Goal: Find specific page/section: Find specific page/section

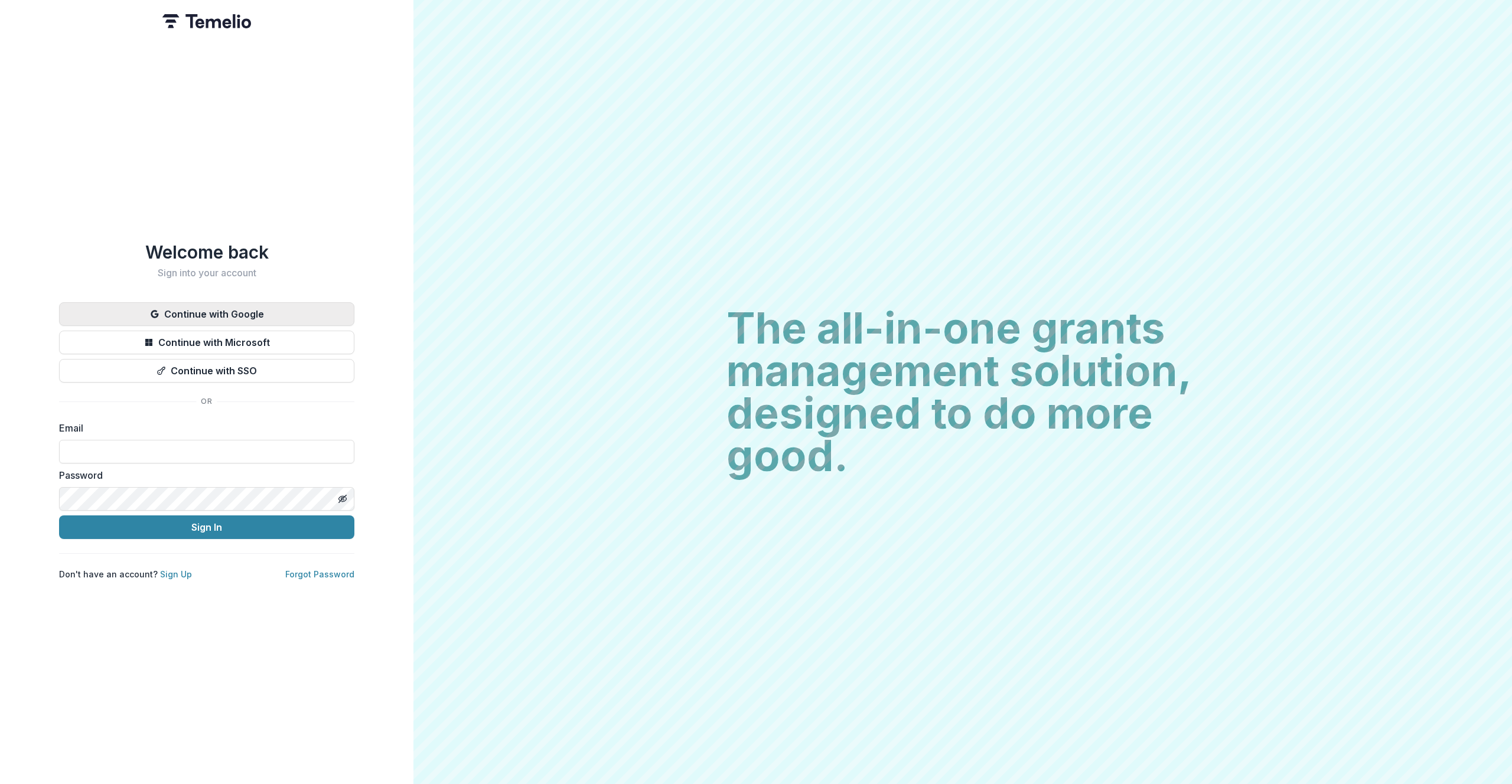
click at [259, 303] on button "Continue with Google" at bounding box center [207, 314] width 295 height 23
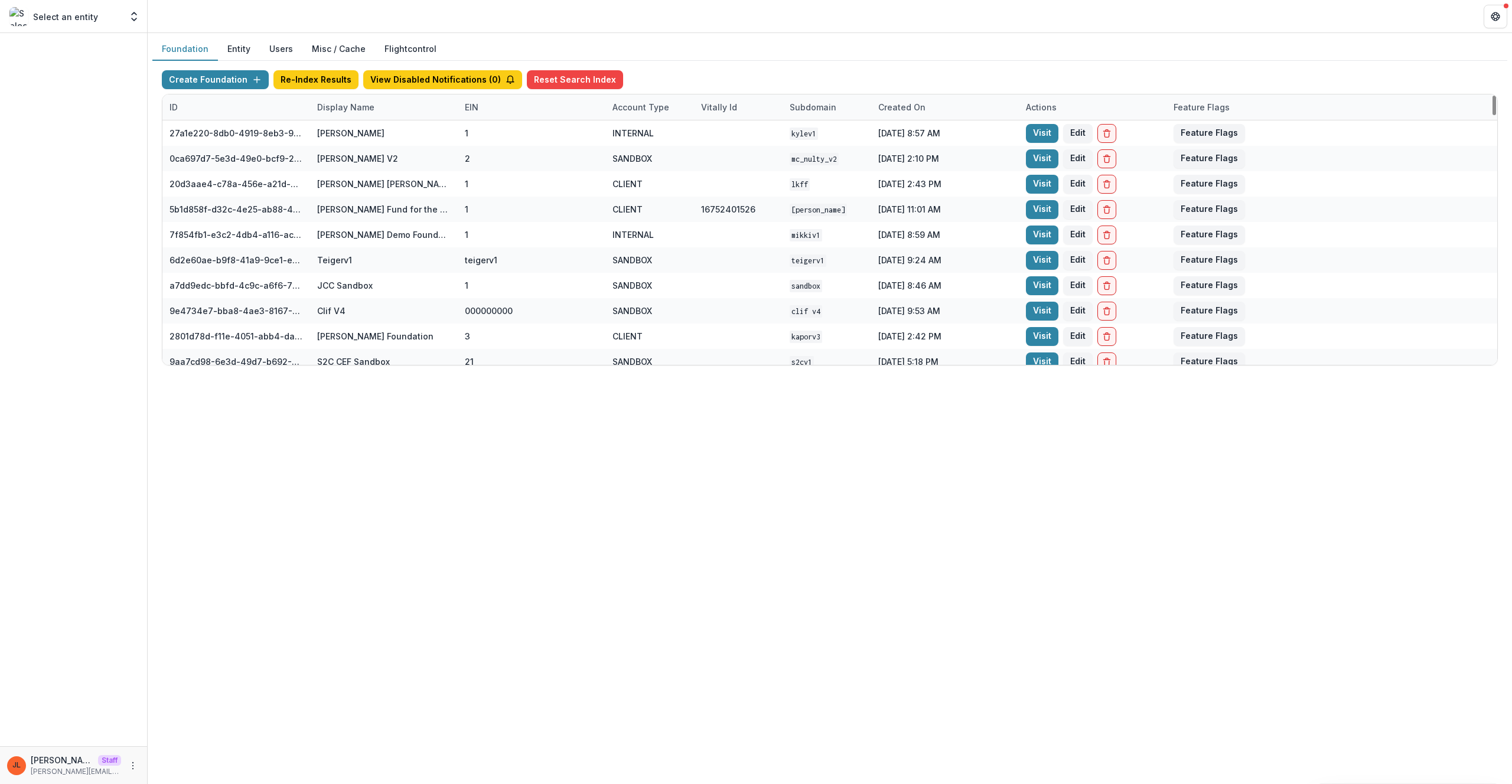
click at [365, 114] on div "Display Name" at bounding box center [384, 107] width 148 height 26
click at [364, 127] on input at bounding box center [384, 134] width 142 height 19
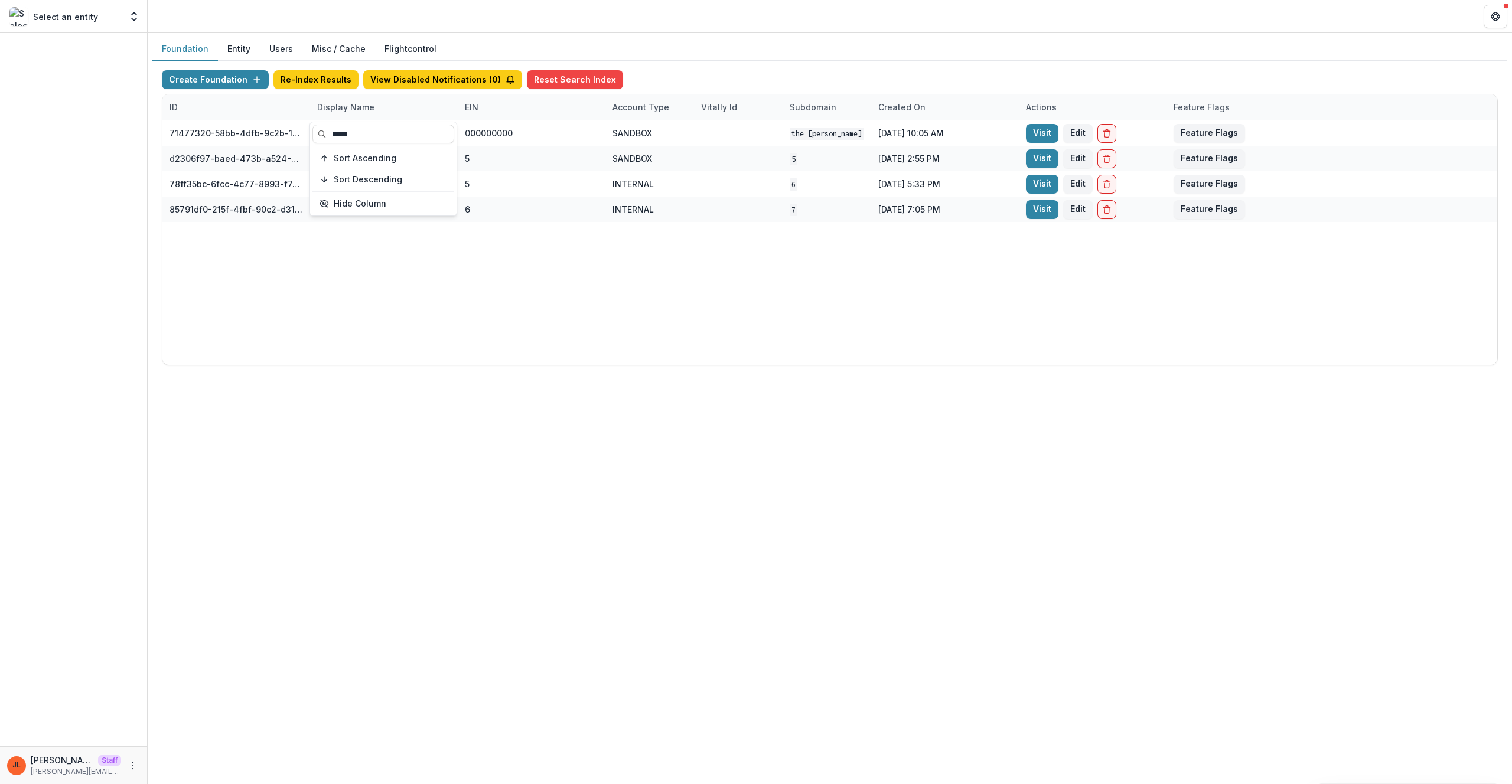
type input "*****"
click at [498, 265] on div "71477320-58bb-4dfb-9c2b-1ce0ed8fa8a7 The [PERSON_NAME] Foundation Workflow Sand…" at bounding box center [830, 243] width 1334 height 244
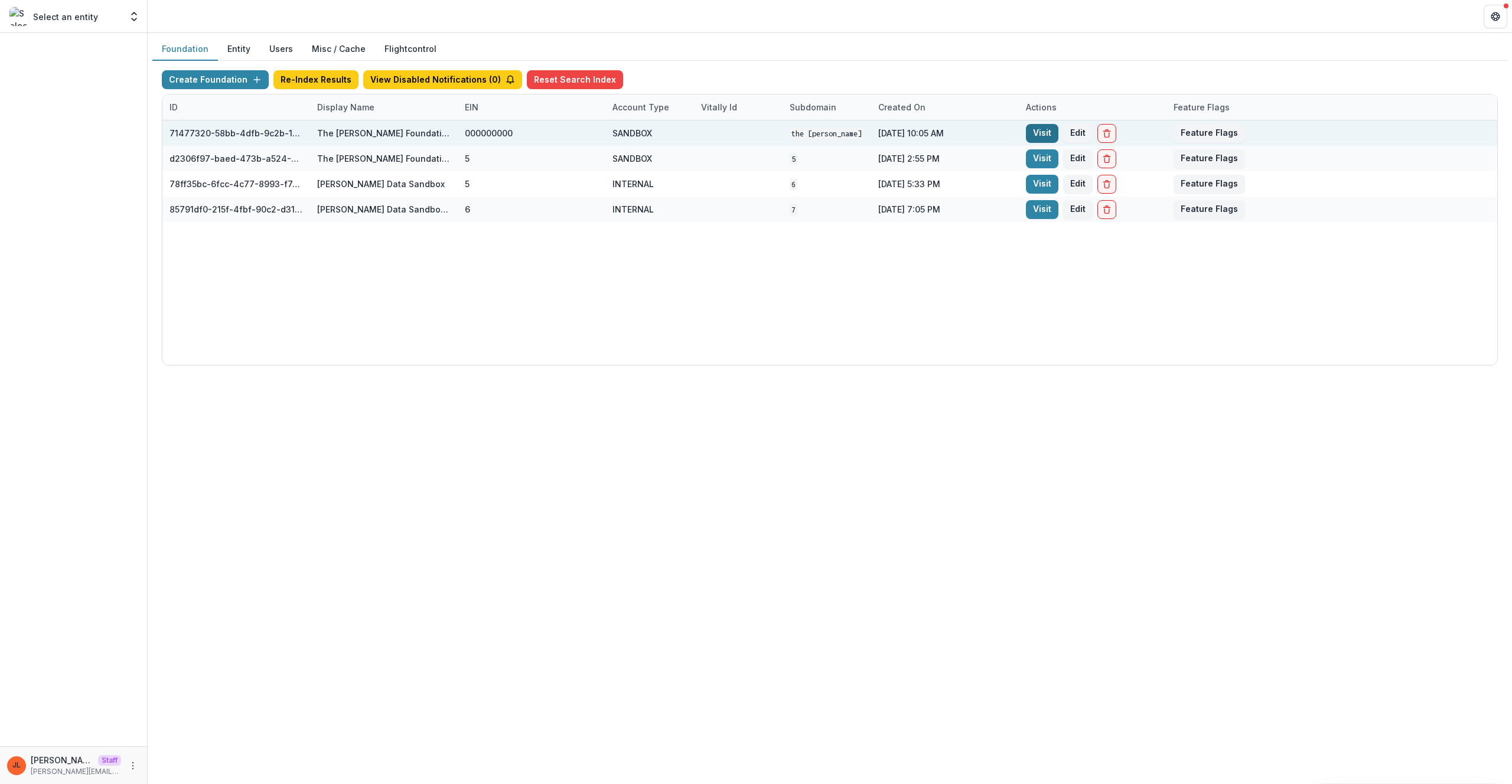
click at [1043, 136] on link "Visit" at bounding box center [1042, 134] width 33 height 19
click at [1054, 135] on link "Visit" at bounding box center [1042, 134] width 33 height 19
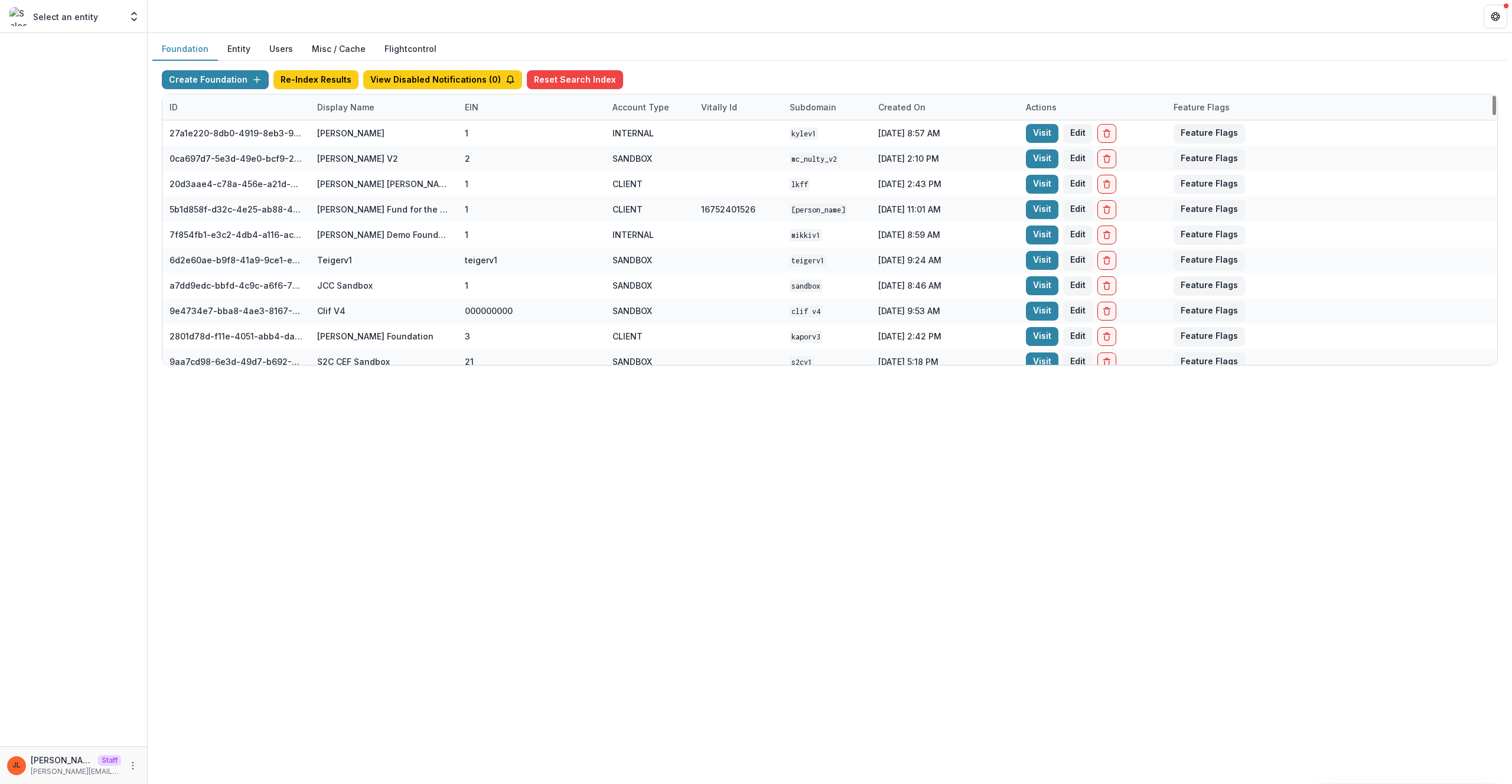
click at [381, 111] on div "Display Name" at bounding box center [384, 107] width 148 height 26
click at [384, 135] on input at bounding box center [384, 134] width 142 height 19
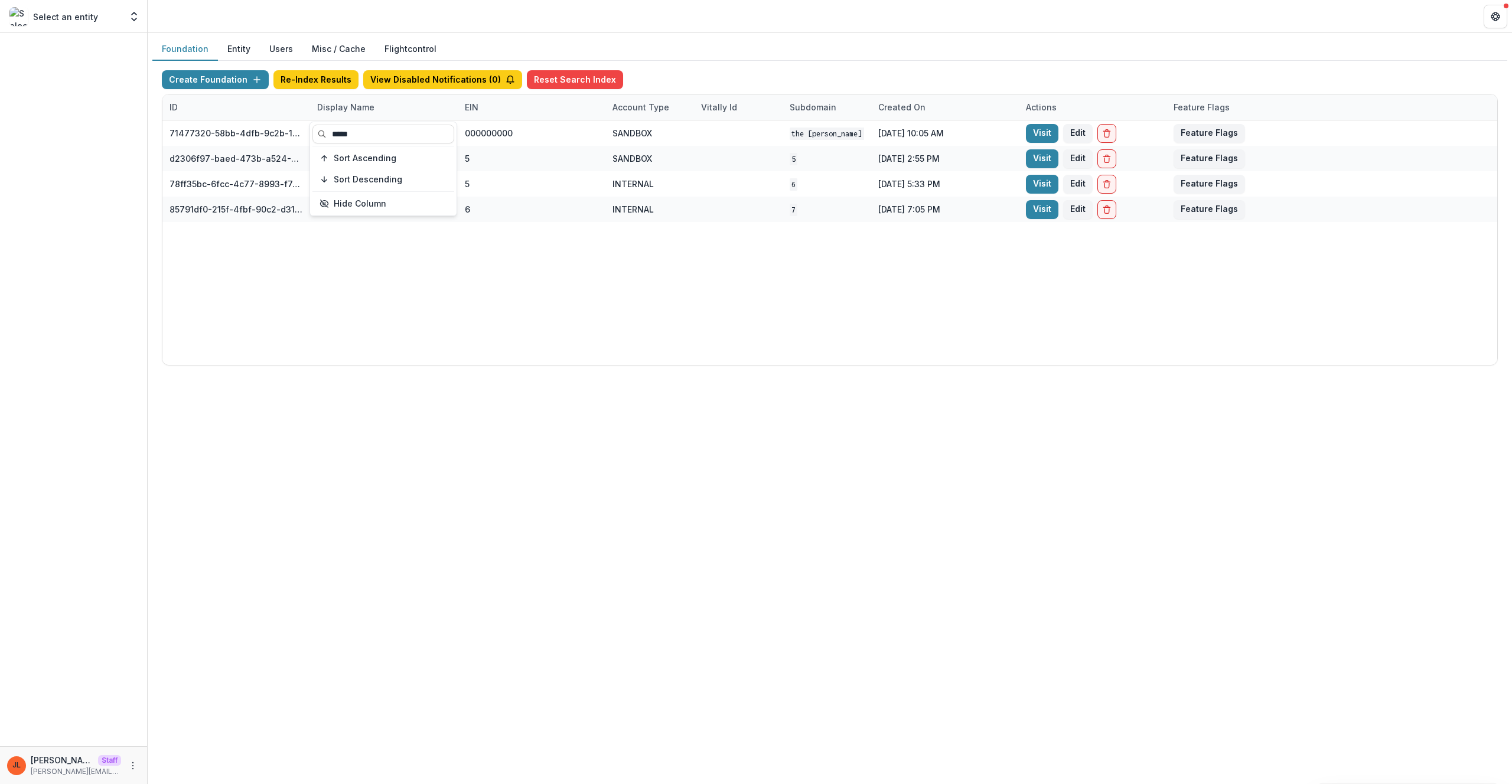
type input "*****"
click at [726, 452] on div "Foundation Entity Users Misc / Cache Flightcontrol Create Foundation Re-Index R…" at bounding box center [830, 409] width 1364 height 751
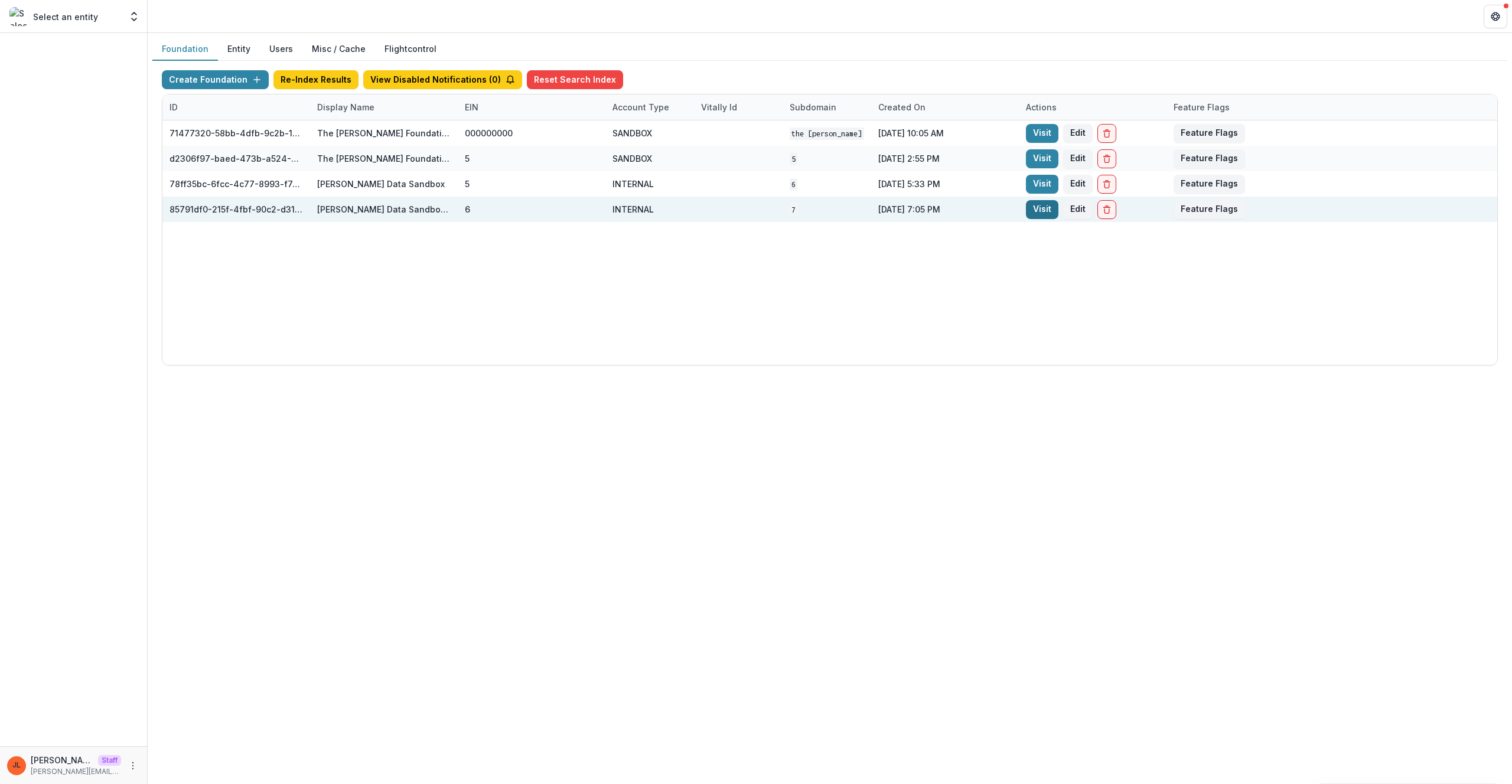
click at [1035, 210] on link "Visit" at bounding box center [1042, 209] width 33 height 19
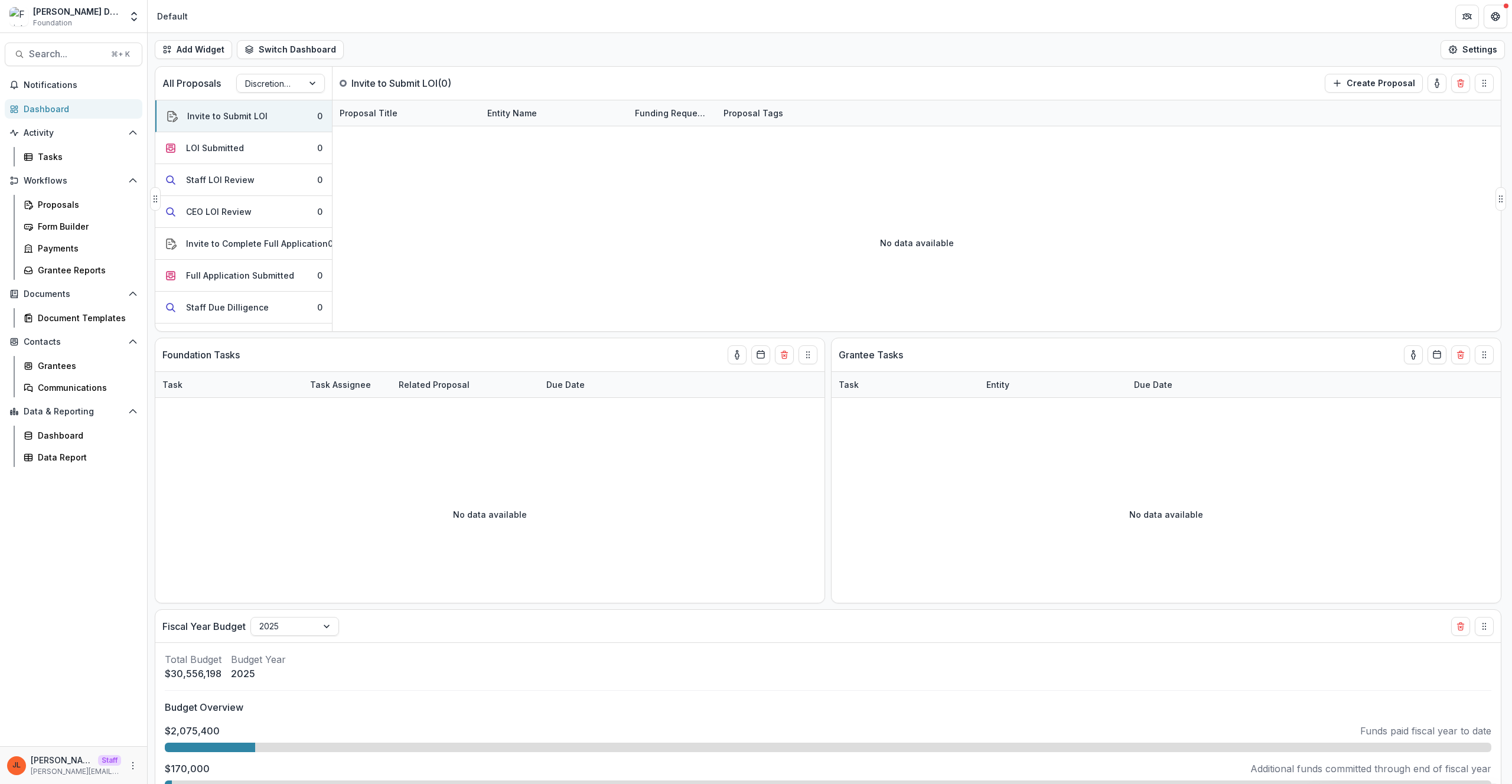
click at [498, 219] on div "No data available" at bounding box center [916, 242] width 1168 height 177
click at [410, 13] on header "Default" at bounding box center [830, 16] width 1364 height 33
